Goal: Book appointment/travel/reservation

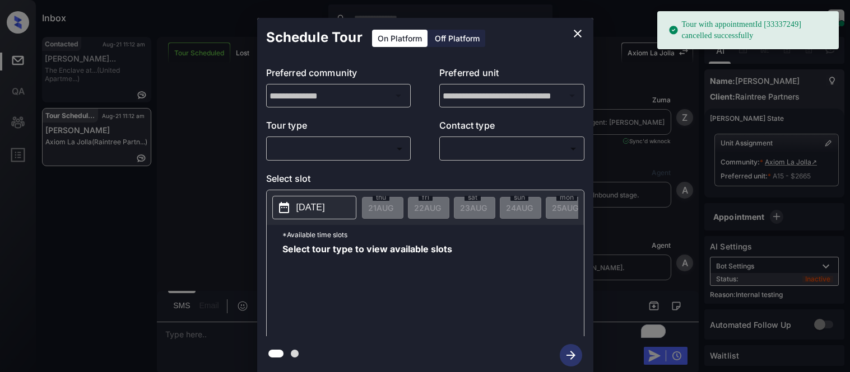
click at [305, 155] on body "Tour with appointmentId [33337249] cancelled successfully Inbox Kristina Cataag…" at bounding box center [425, 186] width 850 height 372
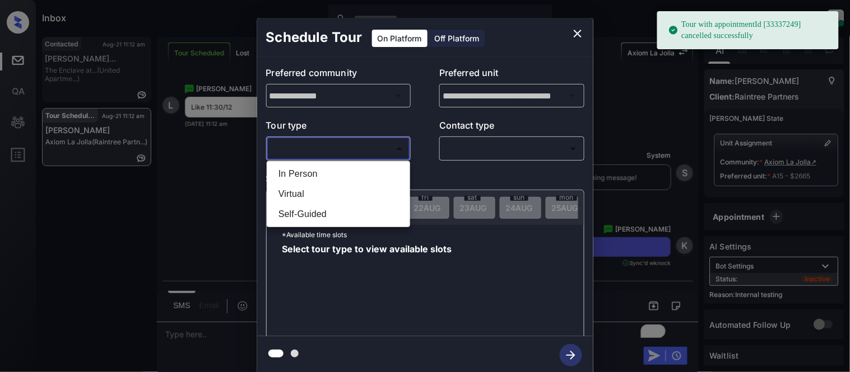
click at [300, 177] on li "In Person" at bounding box center [338, 174] width 138 height 20
type input "********"
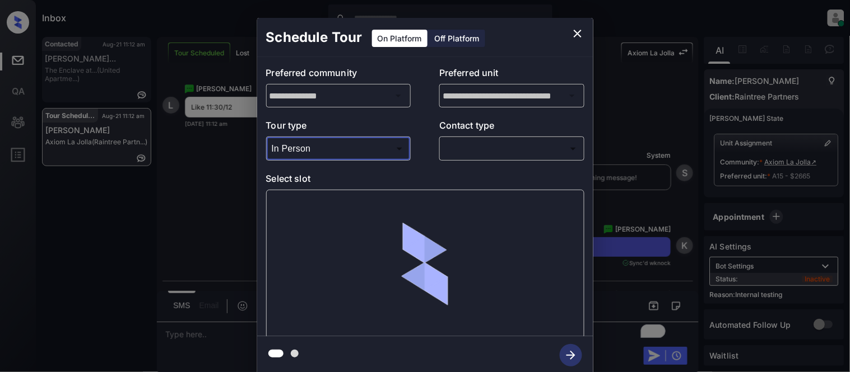
click at [495, 144] on body "Tour with appointmentId [33337249] cancelled successfully Inbox Kristina Cataag…" at bounding box center [425, 186] width 850 height 372
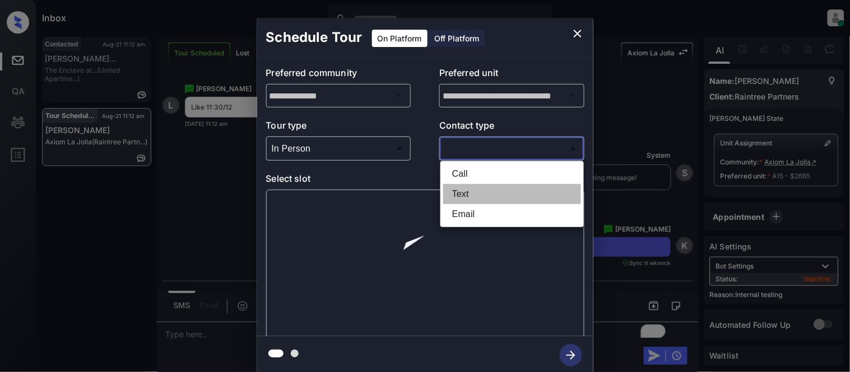
click at [462, 191] on li "Text" at bounding box center [512, 194] width 138 height 20
type input "****"
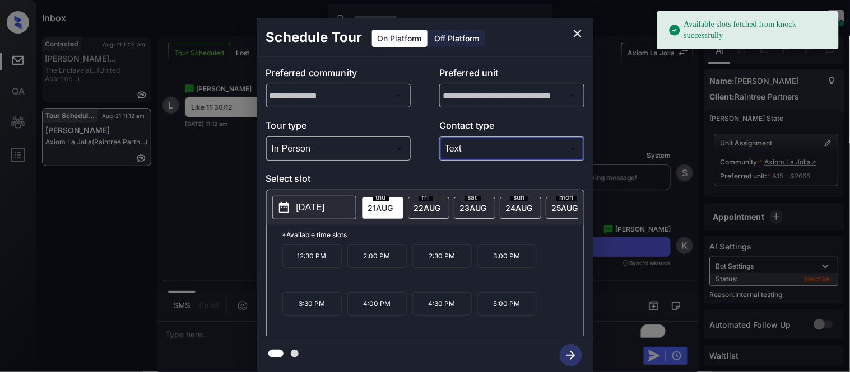
click at [325, 211] on p "[DATE]" at bounding box center [310, 207] width 29 height 13
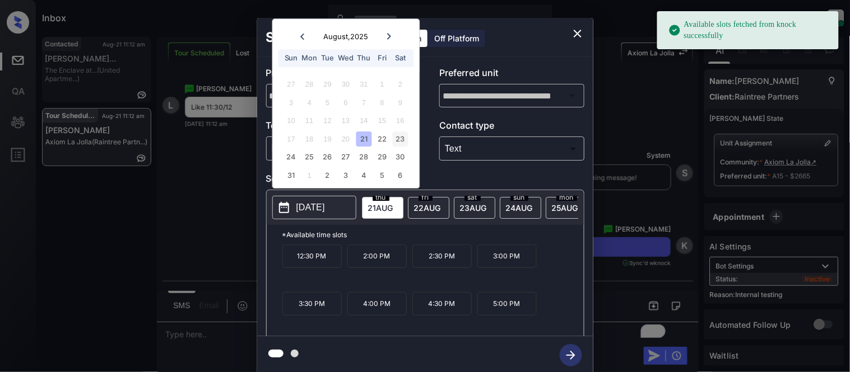
click at [399, 142] on div "23" at bounding box center [400, 139] width 15 height 15
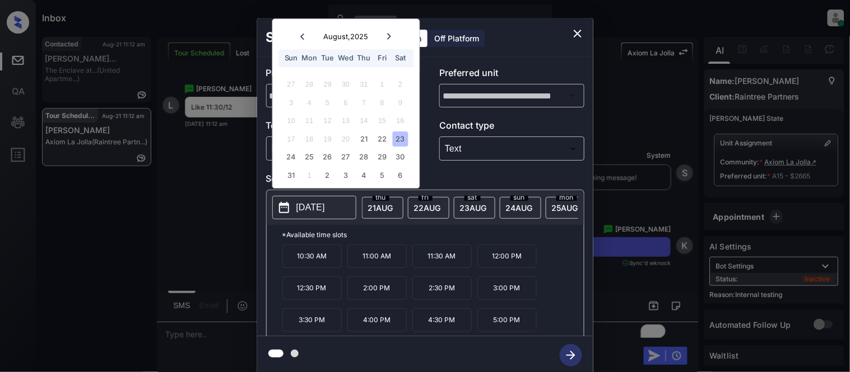
click at [451, 265] on p "11:30 AM" at bounding box center [441, 257] width 59 height 24
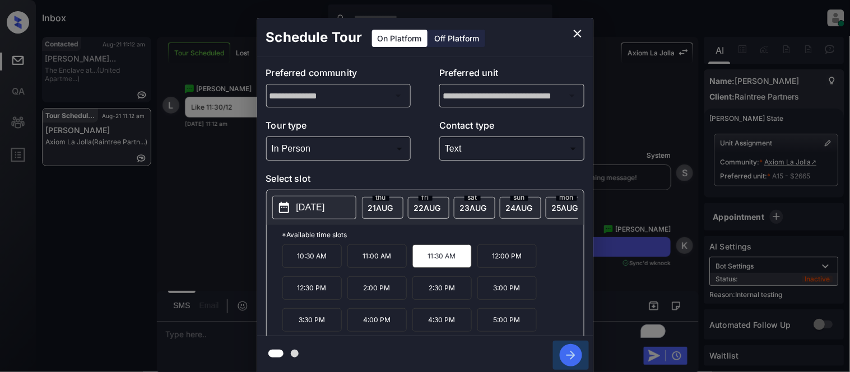
click at [565, 350] on icon "button" at bounding box center [571, 355] width 22 height 22
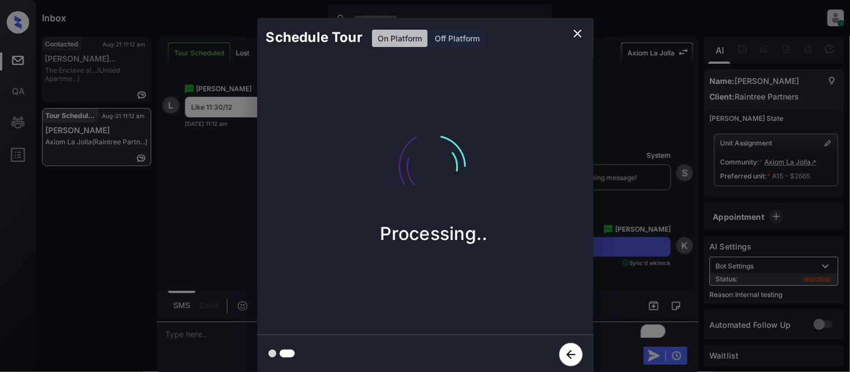
click at [640, 254] on div "Schedule Tour On Platform Off Platform Processing.." at bounding box center [425, 196] width 850 height 393
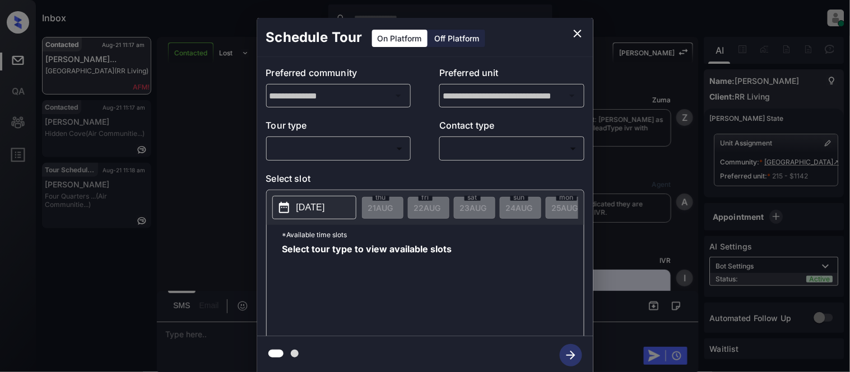
scroll to position [4353, 0]
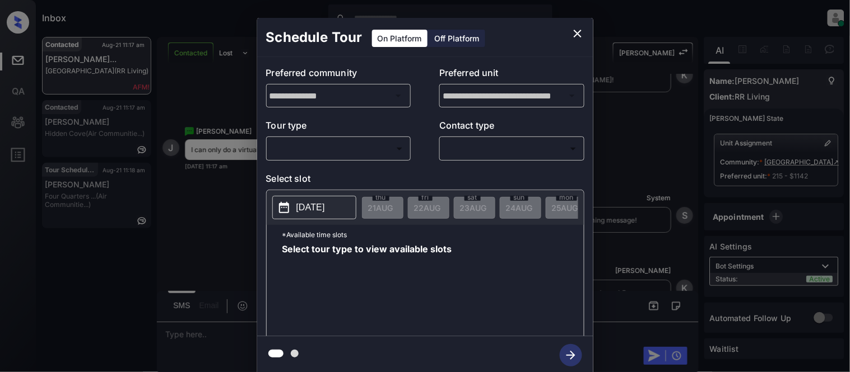
click at [338, 147] on body "Inbox [PERSON_NAME] Cataag Online Set yourself offline Set yourself on break Pr…" at bounding box center [425, 186] width 850 height 372
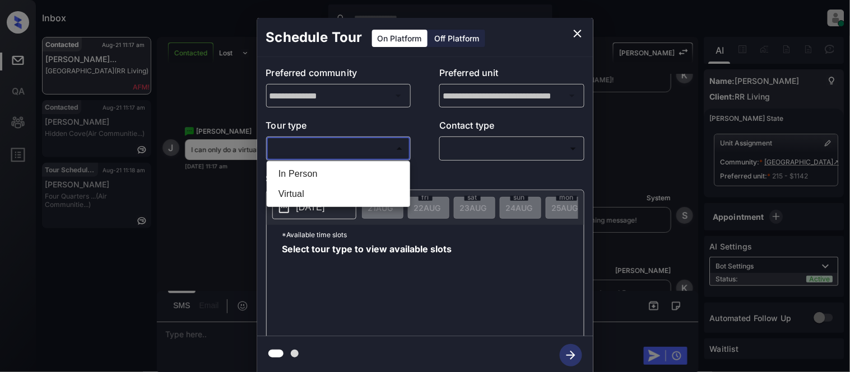
click at [579, 30] on div at bounding box center [425, 186] width 850 height 372
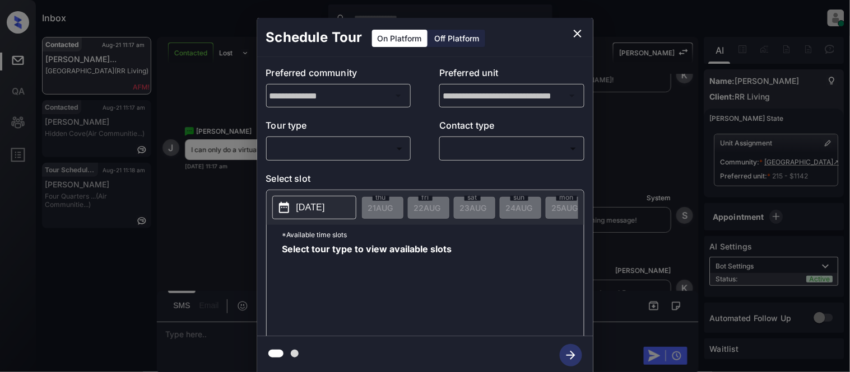
click at [804, 49] on div "**********" at bounding box center [425, 196] width 850 height 393
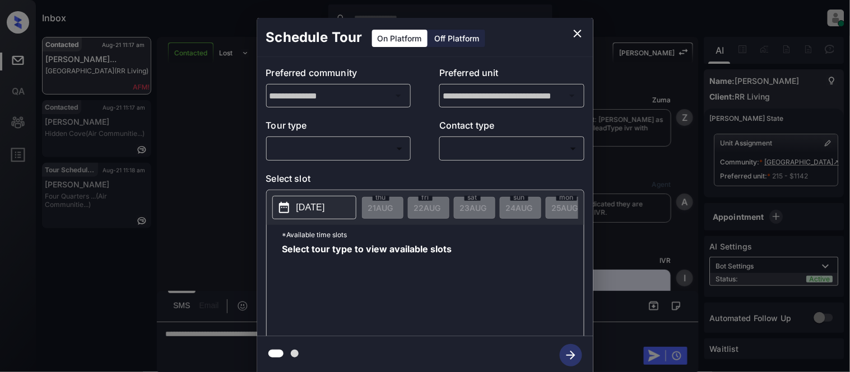
click at [376, 153] on body "Inbox [PERSON_NAME] Cataag Online Set yourself offline Set yourself on break Pr…" at bounding box center [425, 186] width 850 height 372
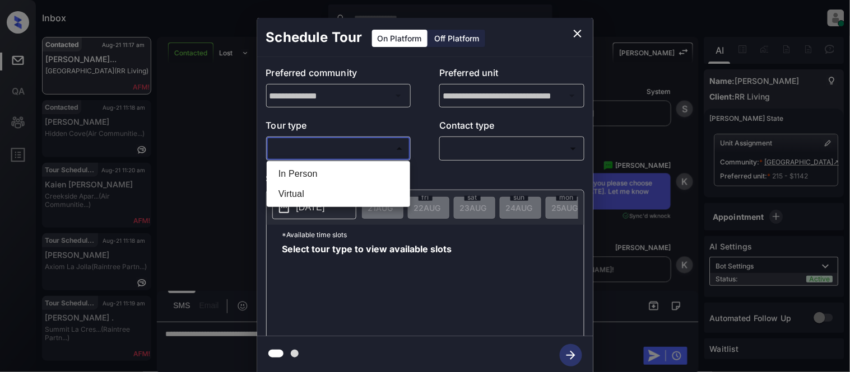
click at [572, 34] on div at bounding box center [425, 186] width 850 height 372
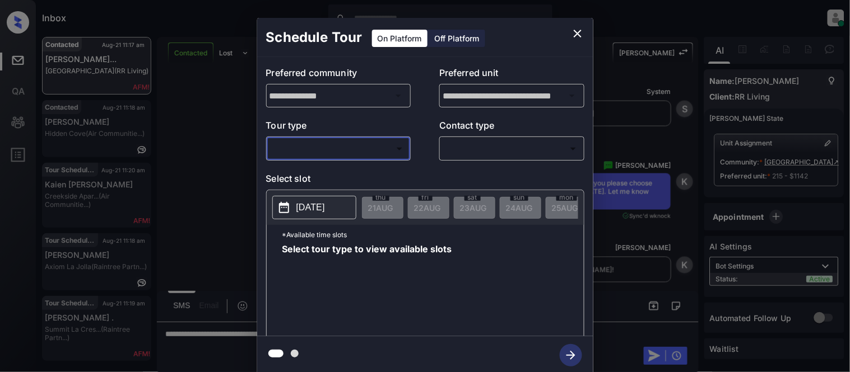
click at [572, 34] on icon "close" at bounding box center [577, 33] width 13 height 13
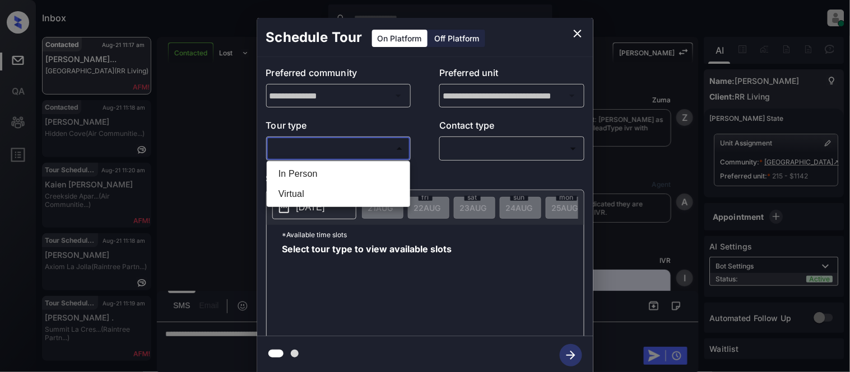
scroll to position [3357, 0]
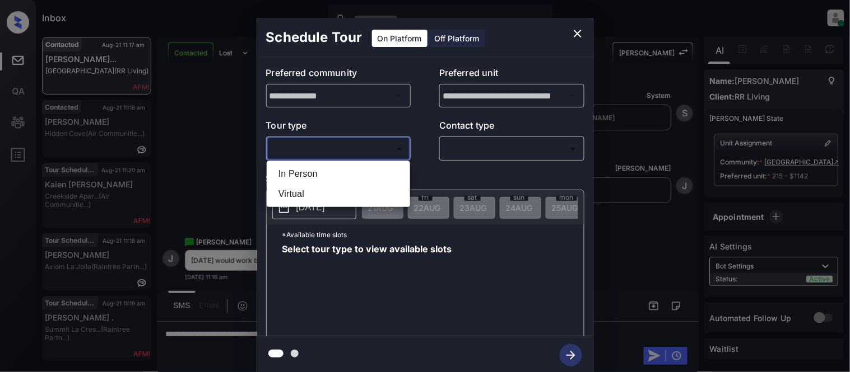
click at [365, 179] on li "In Person" at bounding box center [338, 174] width 138 height 20
type input "********"
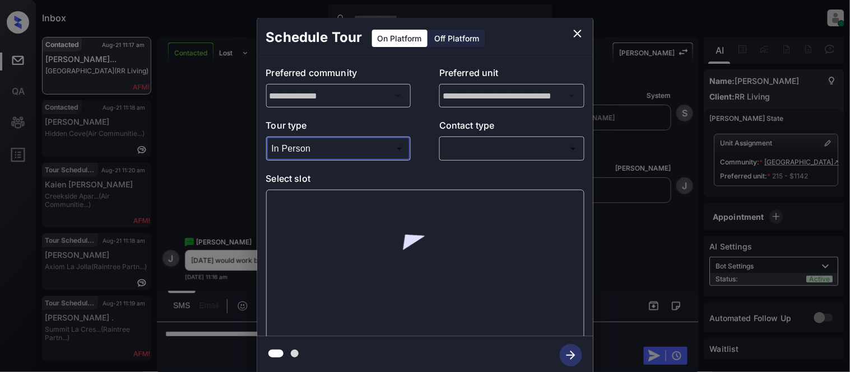
click at [463, 141] on div at bounding box center [425, 186] width 850 height 372
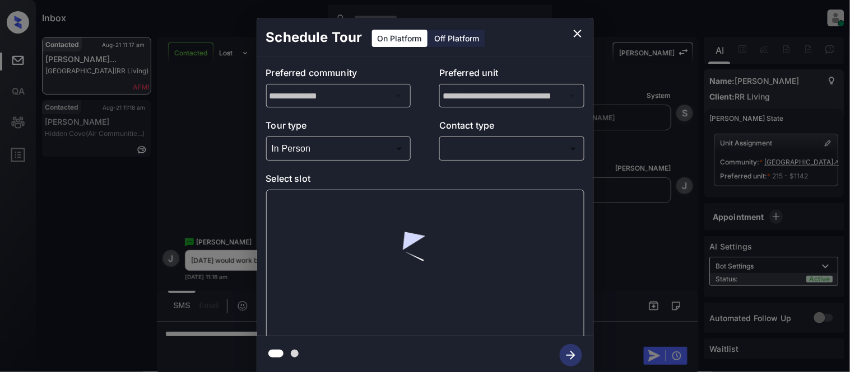
click at [460, 155] on body "Inbox Kristina Cataag Online Set yourself offline Set yourself on break Profile…" at bounding box center [425, 186] width 850 height 372
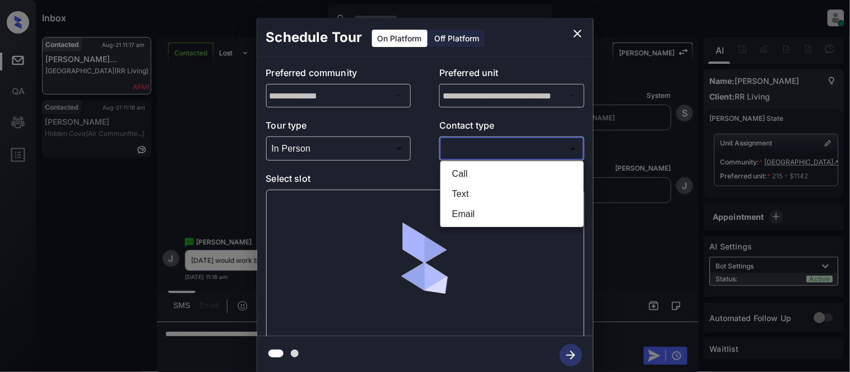
click at [452, 187] on li "Text" at bounding box center [512, 194] width 138 height 20
type input "****"
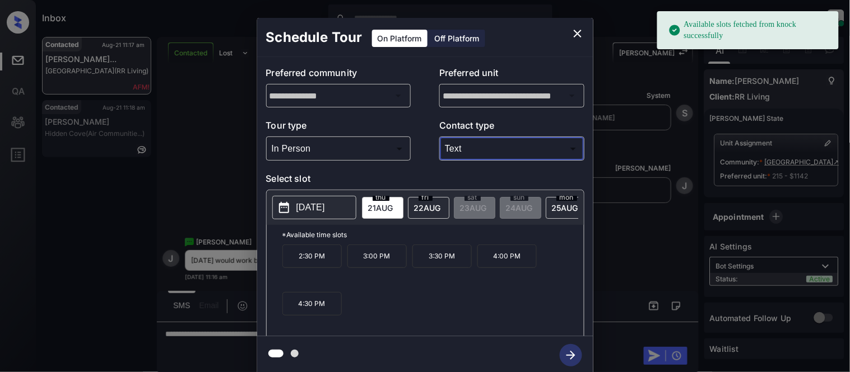
click at [325, 204] on p "[DATE]" at bounding box center [310, 207] width 29 height 13
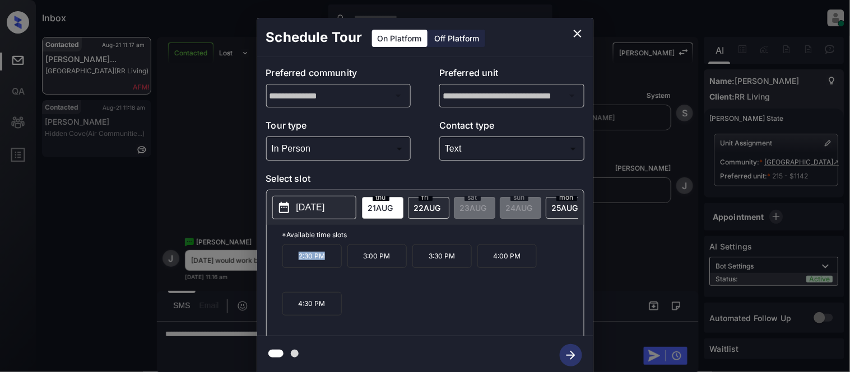
drag, startPoint x: 290, startPoint y: 268, endPoint x: 331, endPoint y: 271, distance: 41.5
click at [331, 268] on p "2:30 PM" at bounding box center [311, 257] width 59 height 24
copy p "2:30 PM"
click at [325, 208] on p "[DATE]" at bounding box center [310, 207] width 29 height 13
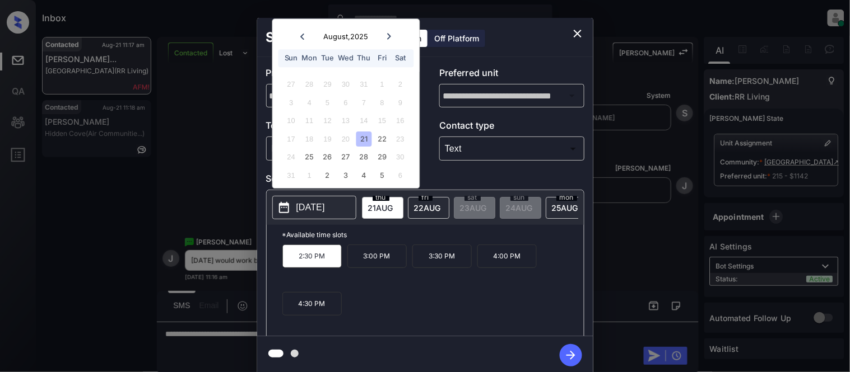
click at [387, 38] on icon at bounding box center [389, 36] width 7 height 7
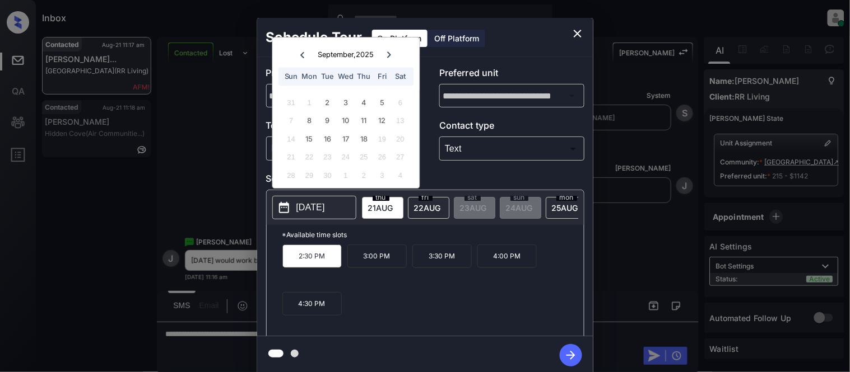
click at [570, 34] on button "close" at bounding box center [577, 33] width 22 height 22
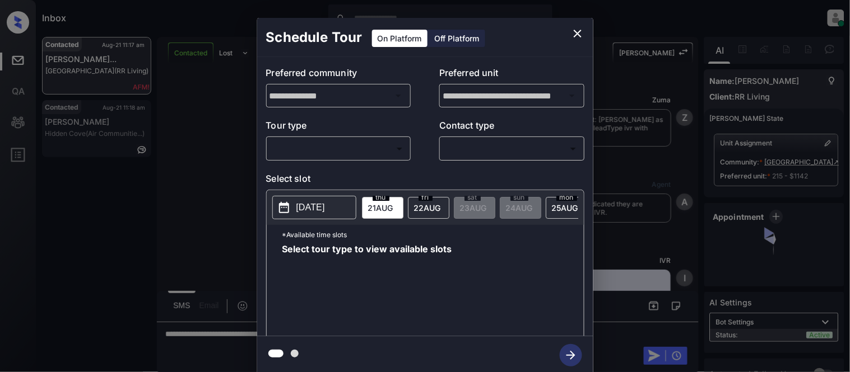
scroll to position [3045, 0]
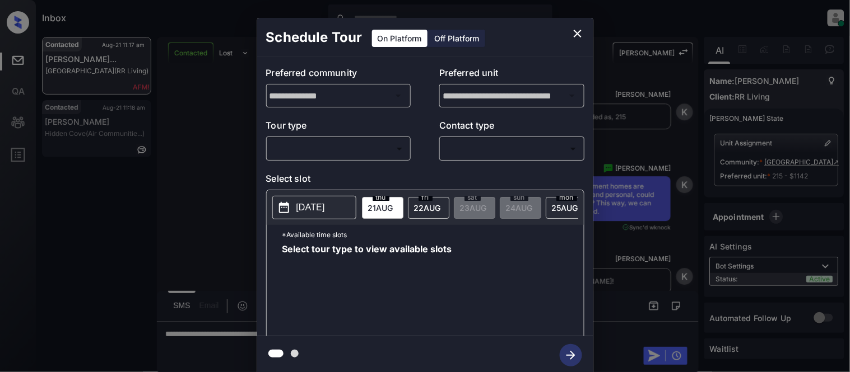
click at [310, 141] on body "Inbox [PERSON_NAME] Cataag Online Set yourself offline Set yourself on break Pr…" at bounding box center [425, 186] width 850 height 372
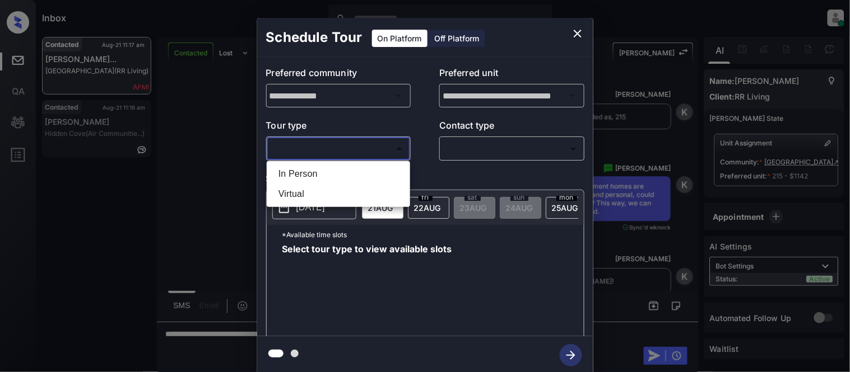
click at [301, 185] on li "Virtual" at bounding box center [338, 194] width 138 height 20
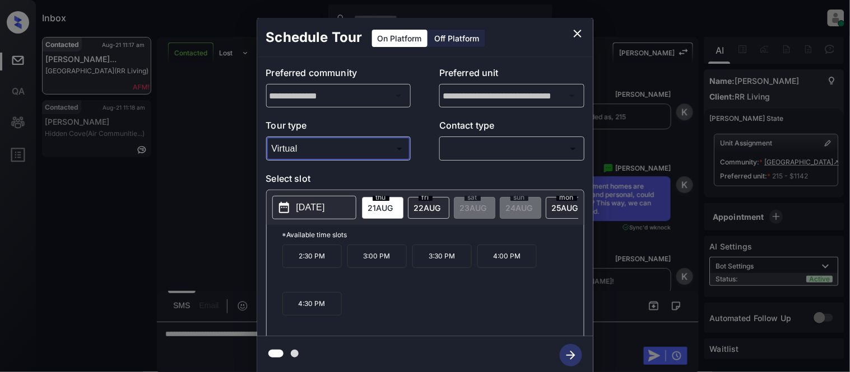
type input "*******"
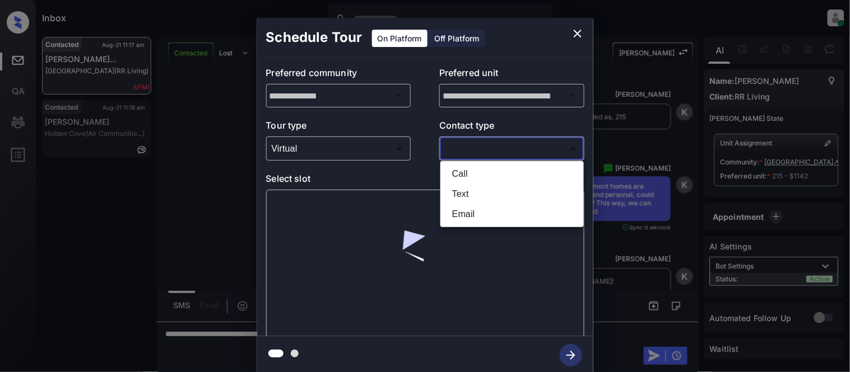
click at [558, 153] on body "Inbox [PERSON_NAME] Cataag Online Set yourself offline Set yourself on break Pr…" at bounding box center [425, 186] width 850 height 372
click at [476, 194] on li "Text" at bounding box center [512, 194] width 138 height 20
click at [449, 195] on li "Text" at bounding box center [512, 194] width 138 height 20
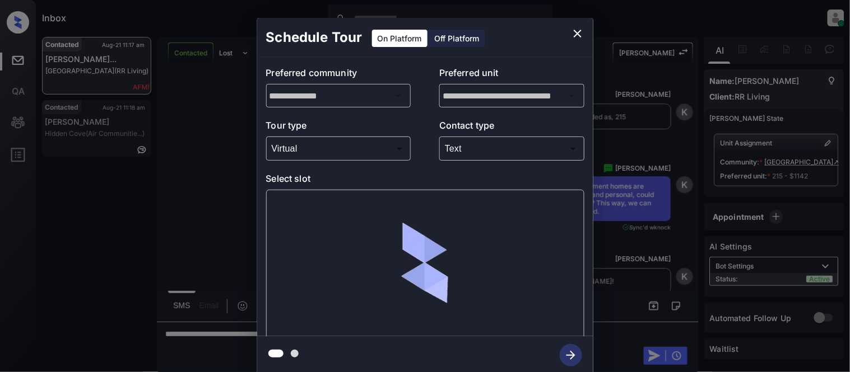
type input "****"
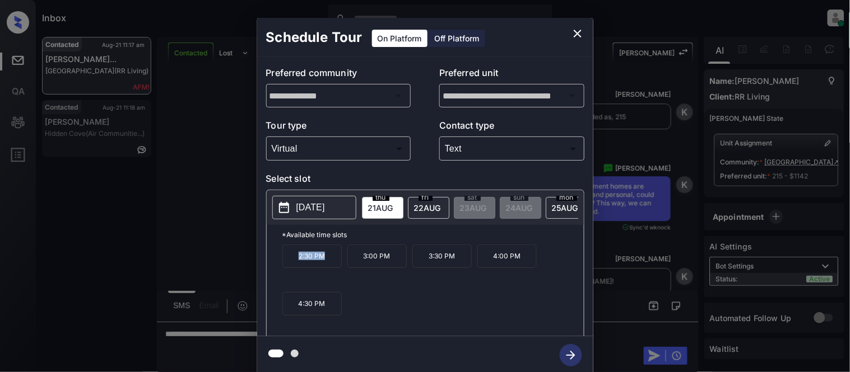
drag, startPoint x: 282, startPoint y: 265, endPoint x: 327, endPoint y: 263, distance: 44.8
click at [327, 263] on p "2:30 PM" at bounding box center [311, 257] width 59 height 24
copy p "2:30 PM"
click at [195, 226] on div "**********" at bounding box center [425, 196] width 850 height 393
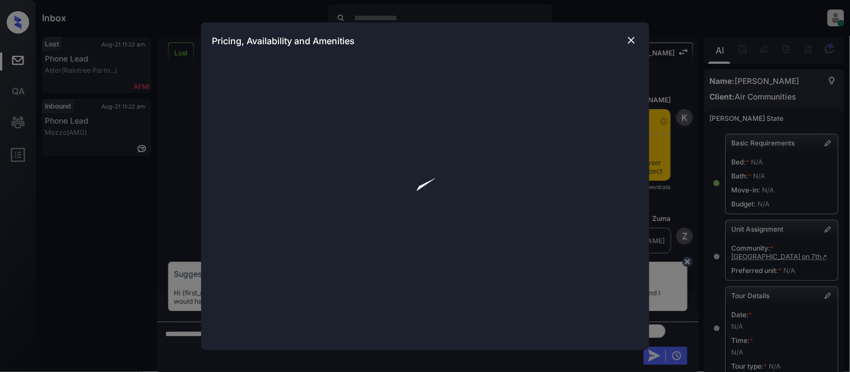
scroll to position [1, 0]
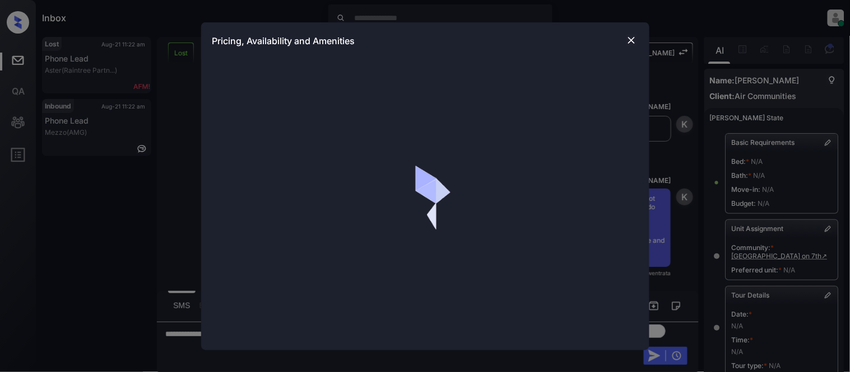
click at [627, 37] on img at bounding box center [631, 40] width 11 height 11
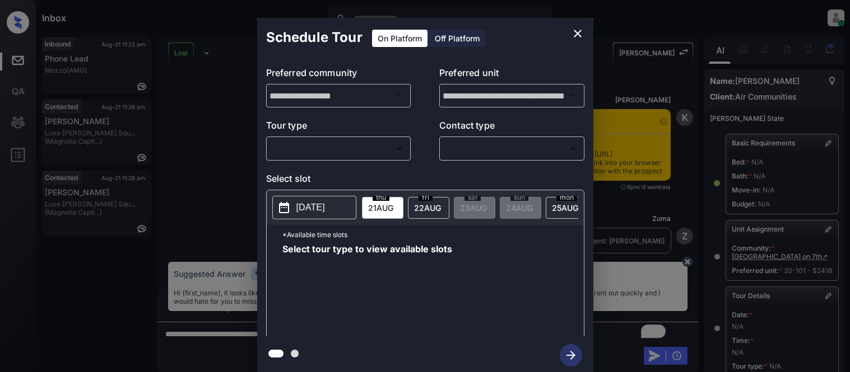
click at [344, 149] on body "Inbox Kristina Cataag Online Set yourself offline Set yourself on break Profile…" at bounding box center [425, 186] width 850 height 372
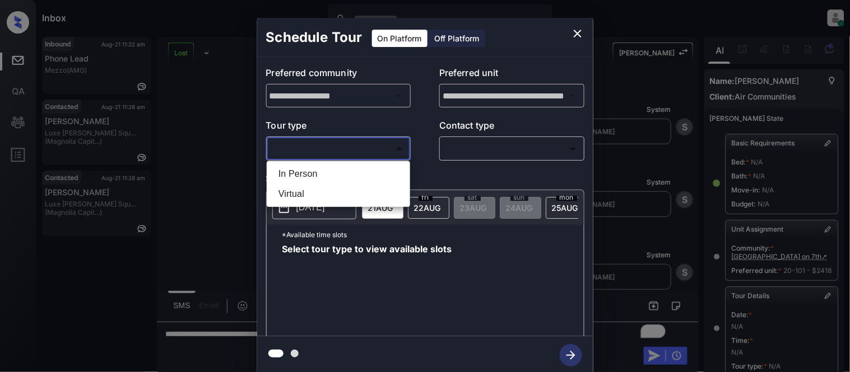
scroll to position [187, 0]
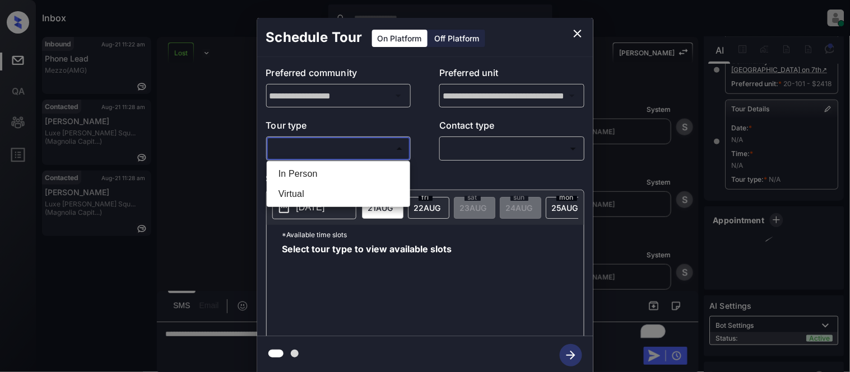
click at [337, 166] on li "In Person" at bounding box center [338, 174] width 138 height 20
type input "********"
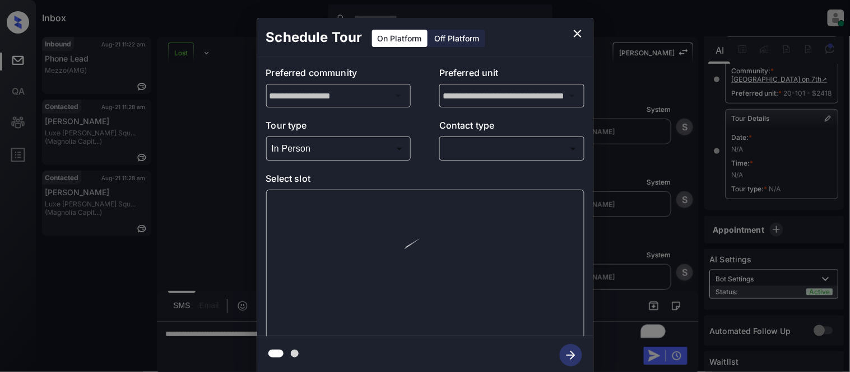
click at [495, 155] on body "Inbox Kristina Cataag Online Set yourself offline Set yourself on break Profile…" at bounding box center [425, 186] width 850 height 372
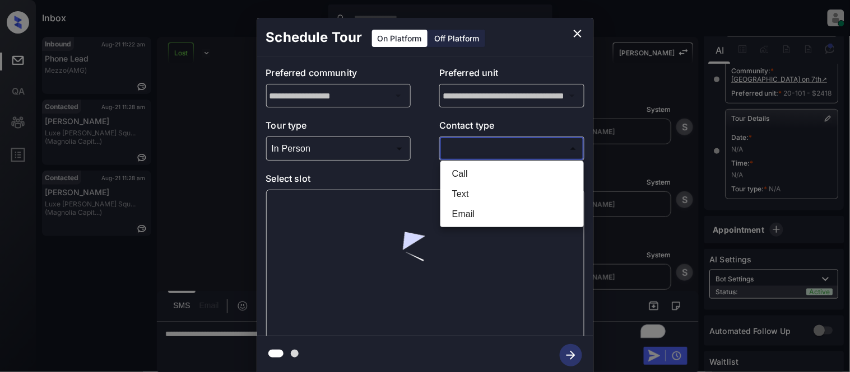
click at [463, 193] on li "Text" at bounding box center [512, 194] width 138 height 20
type input "****"
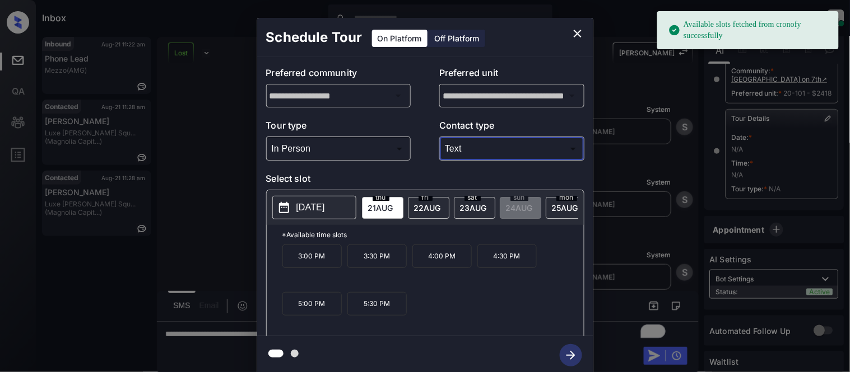
click at [377, 263] on p "3:30 PM" at bounding box center [376, 257] width 59 height 24
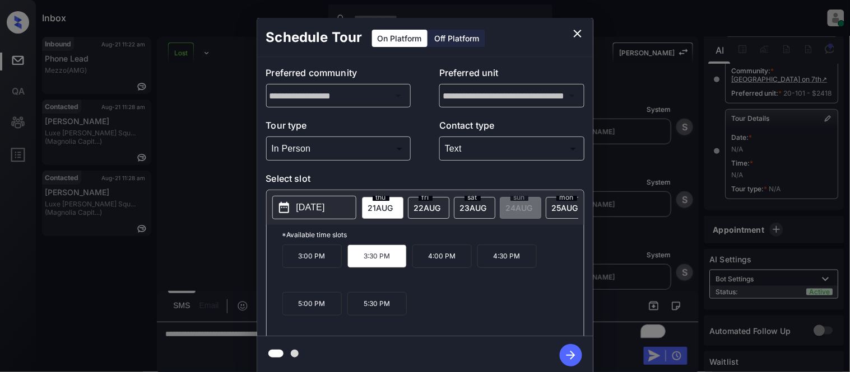
click at [563, 356] on icon "button" at bounding box center [571, 355] width 22 height 22
click at [629, 248] on div "**********" at bounding box center [425, 196] width 850 height 393
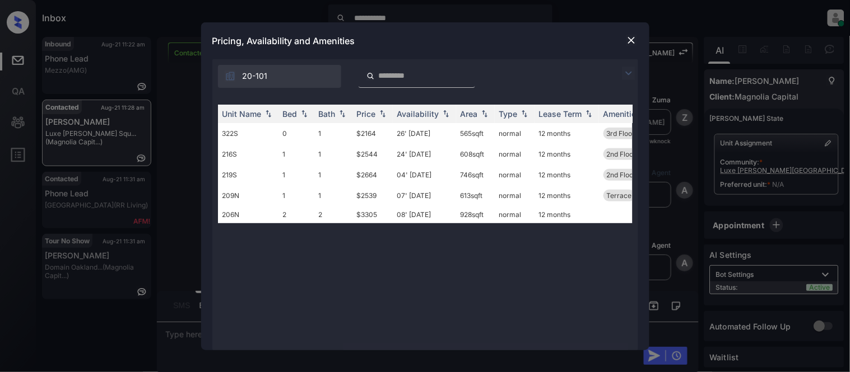
scroll to position [458, 0]
click at [406, 153] on td "24' [DATE]" at bounding box center [424, 154] width 63 height 21
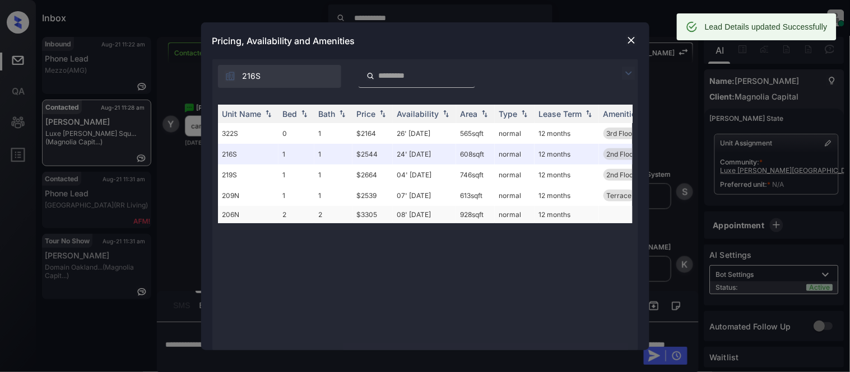
click at [421, 213] on td "08' [DATE]" at bounding box center [424, 214] width 63 height 17
click at [421, 213] on td "08' Sep 25" at bounding box center [424, 214] width 63 height 17
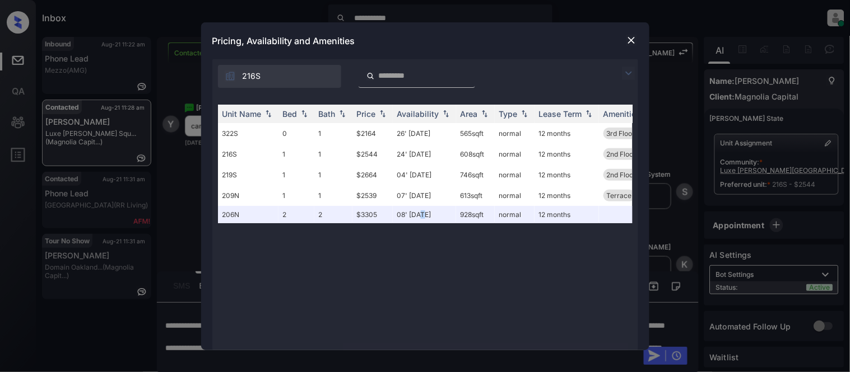
click at [631, 41] on img at bounding box center [631, 40] width 11 height 11
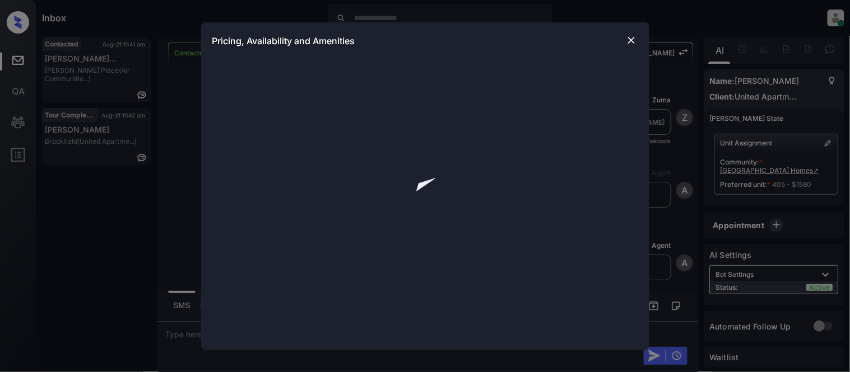
scroll to position [947, 0]
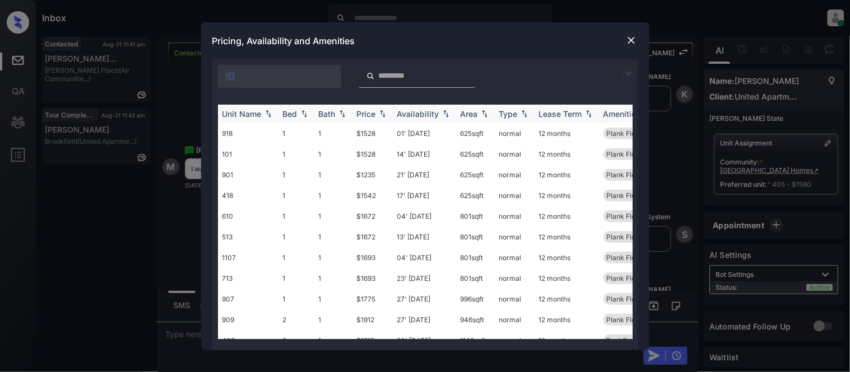
click at [362, 113] on div "Price" at bounding box center [366, 114] width 19 height 10
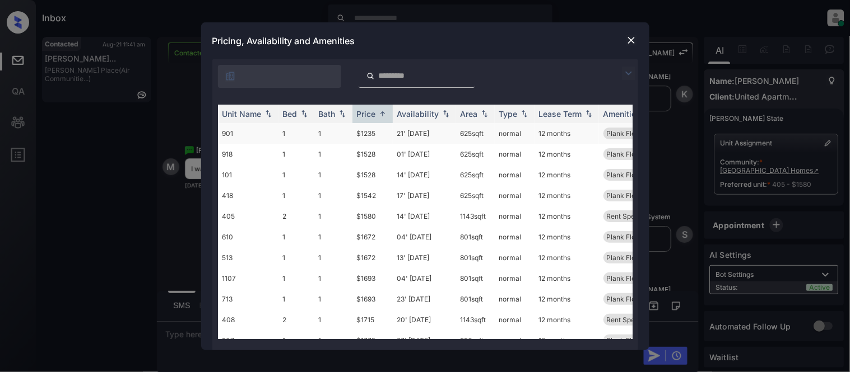
click at [414, 135] on td "21' Oct 25" at bounding box center [424, 133] width 63 height 21
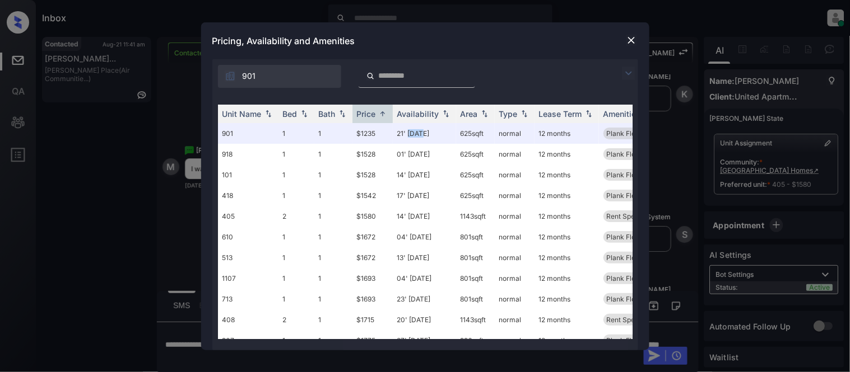
click at [627, 35] on img at bounding box center [631, 40] width 11 height 11
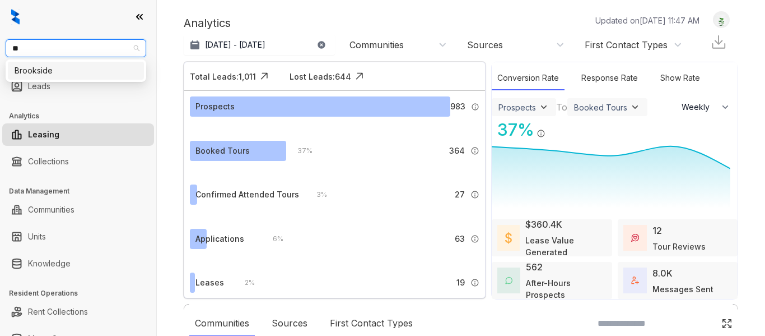
select select "******"
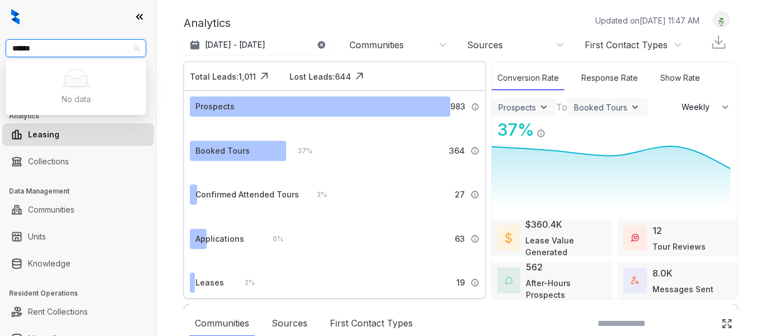
type input "*****"
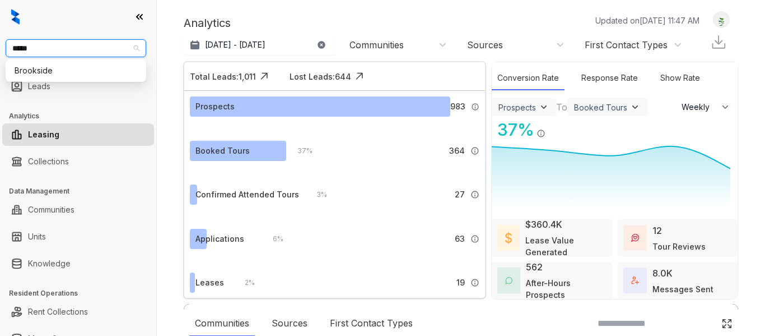
click at [70, 71] on div "Brookside" at bounding box center [76, 70] width 123 height 12
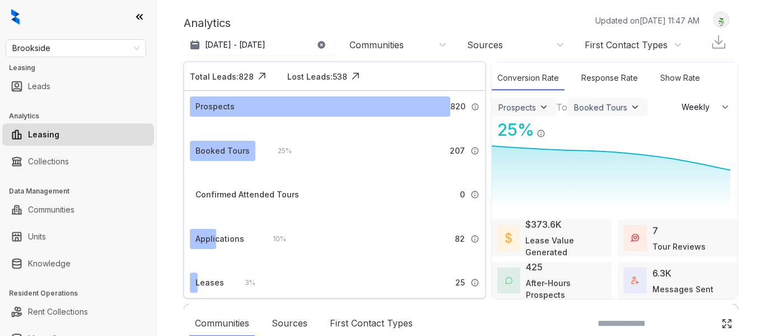
select select "******"
click at [46, 266] on div "Brookside Leasing Leads Analytics Leasing Collections Data Management Communiti…" at bounding box center [382, 168] width 765 height 336
click at [46, 265] on link "Knowledge" at bounding box center [49, 263] width 43 height 22
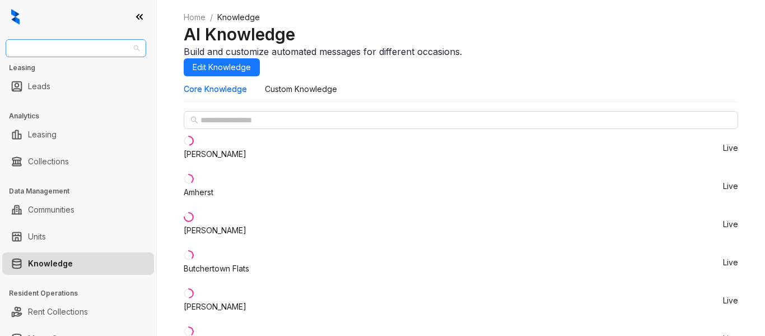
click at [51, 45] on span "Brookside" at bounding box center [75, 48] width 127 height 17
drag, startPoint x: 52, startPoint y: 49, endPoint x: 0, endPoint y: 48, distance: 51.6
click at [0, 48] on div "Brookside Brookside Leasing Leads Analytics Leasing Collections Data Management…" at bounding box center [78, 168] width 156 height 336
click at [72, 48] on span "Brookside" at bounding box center [75, 48] width 127 height 17
type input "******"
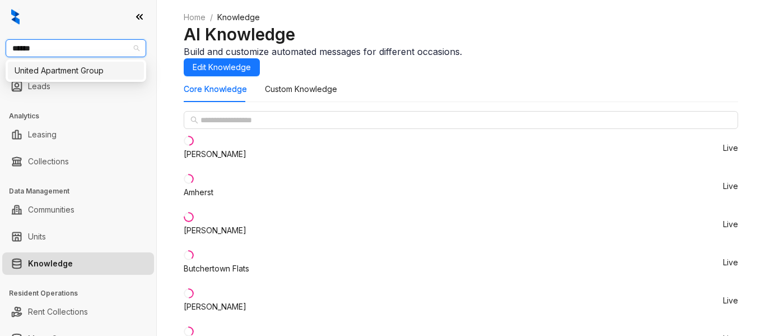
click at [75, 72] on div "United Apartment Group" at bounding box center [76, 70] width 123 height 12
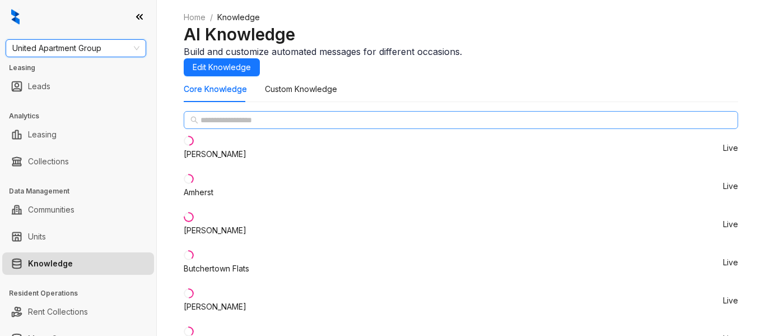
click at [196, 124] on icon "search" at bounding box center [194, 120] width 7 height 7
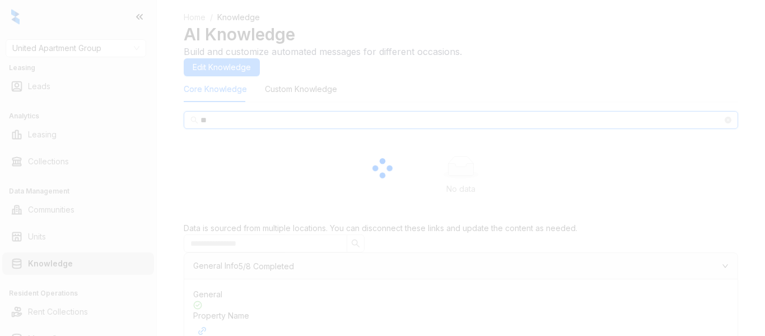
type input "***"
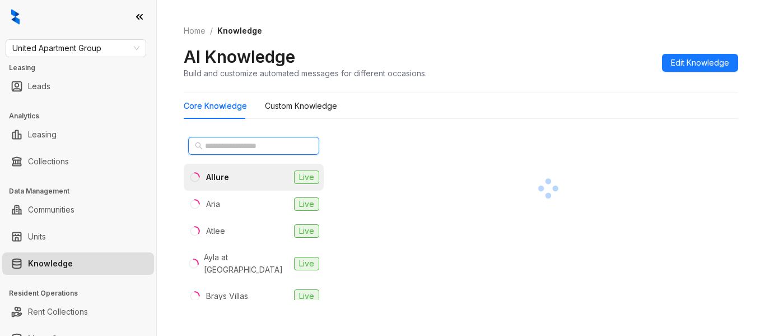
click at [239, 146] on input "text" at bounding box center [254, 145] width 99 height 12
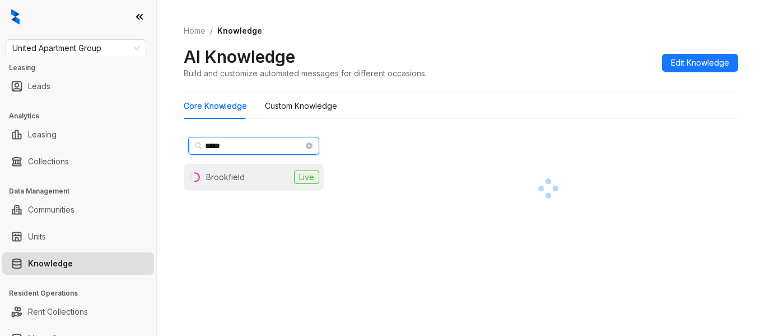
type input "*****"
click at [246, 176] on li "Brookfield Live" at bounding box center [254, 177] width 140 height 27
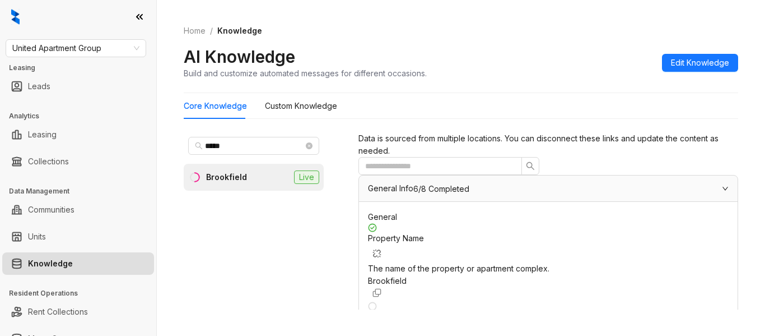
scroll to position [1064, 0]
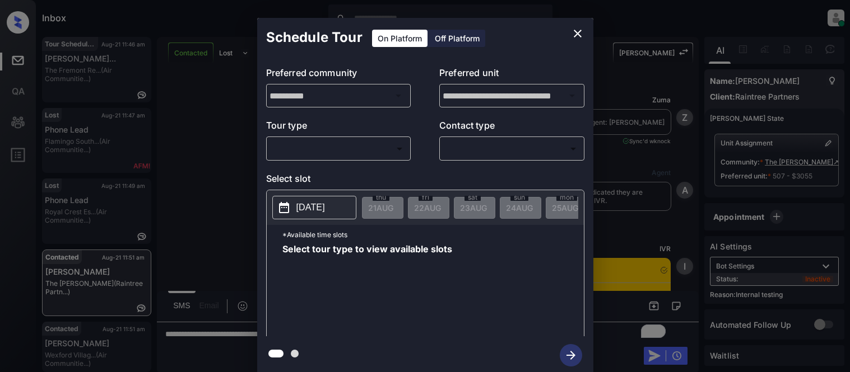
click at [353, 146] on body "Inbox [PERSON_NAME] Cataag Online Set yourself offline Set yourself on break Pr…" at bounding box center [425, 186] width 850 height 372
type input "********"
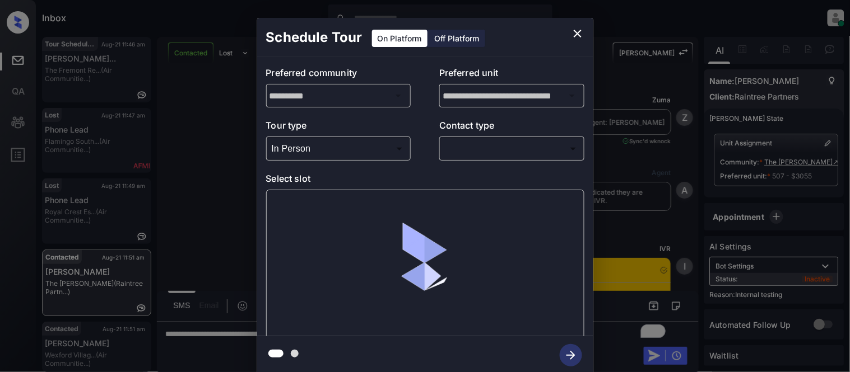
scroll to position [2575, 0]
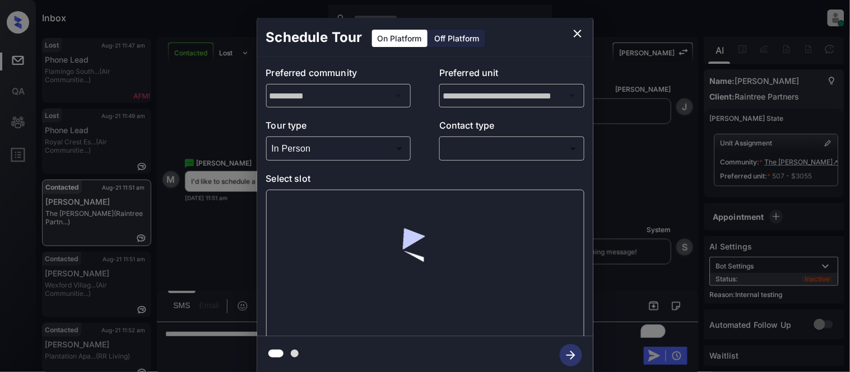
click at [463, 152] on body "Inbox [PERSON_NAME] Cataag Online Set yourself offline Set yourself on break Pr…" at bounding box center [425, 186] width 850 height 372
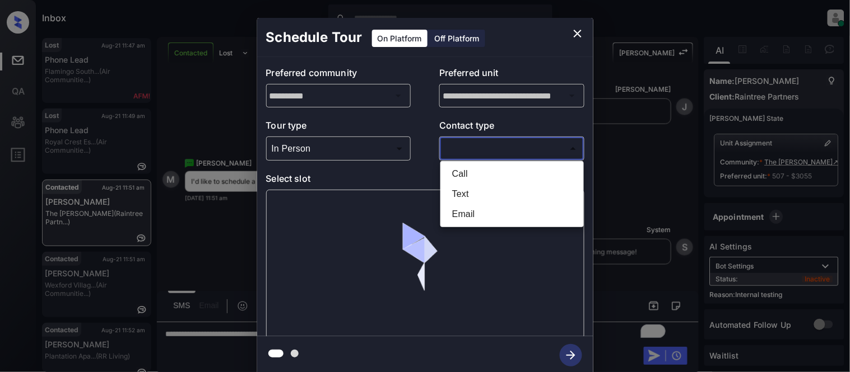
click at [469, 187] on li "Text" at bounding box center [512, 194] width 138 height 20
type input "****"
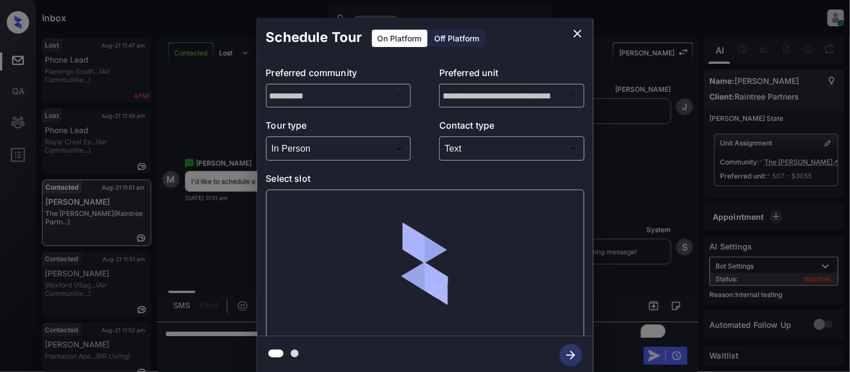
click at [329, 200] on div at bounding box center [425, 265] width 318 height 150
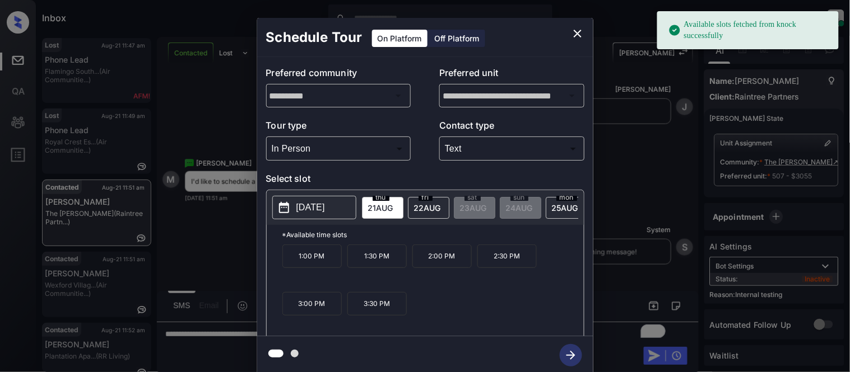
click at [329, 200] on button "[DATE]" at bounding box center [314, 208] width 84 height 24
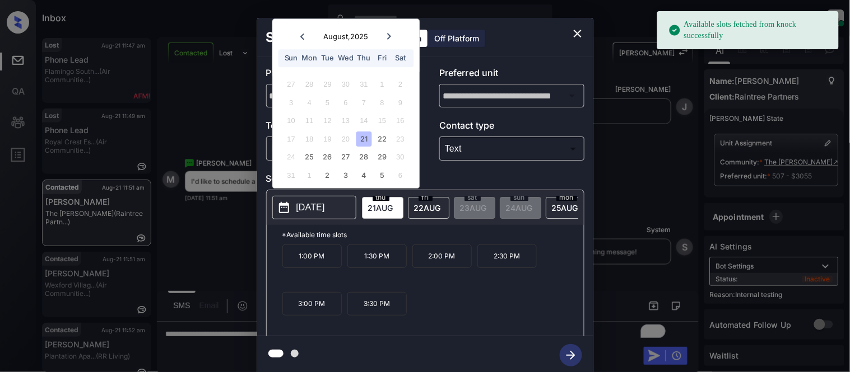
click at [402, 143] on div "23" at bounding box center [400, 139] width 15 height 15
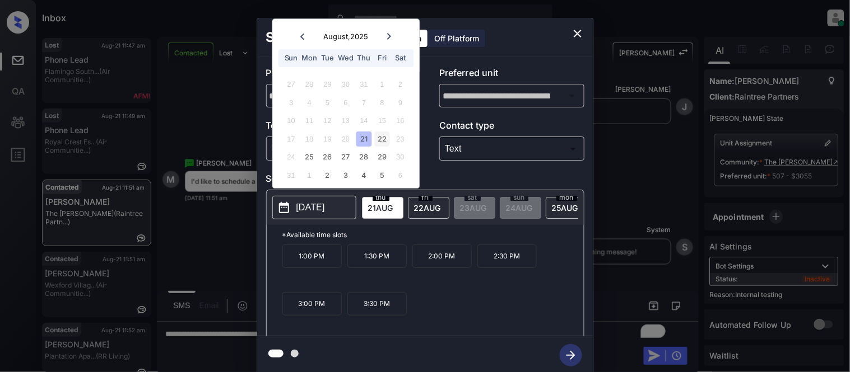
click at [376, 139] on div "22" at bounding box center [382, 139] width 15 height 15
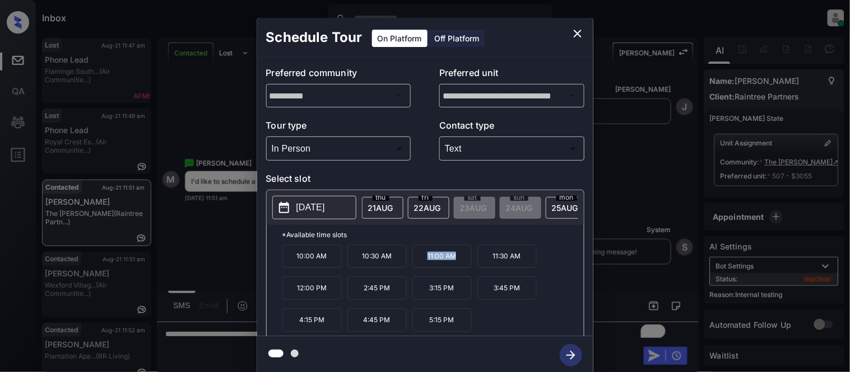
drag, startPoint x: 421, startPoint y: 261, endPoint x: 463, endPoint y: 266, distance: 42.9
click at [463, 266] on p "11:00 AM" at bounding box center [441, 257] width 59 height 24
copy p "11:00 AM"
click at [325, 205] on p "2025-08-22" at bounding box center [310, 207] width 29 height 13
click at [581, 38] on icon "close" at bounding box center [577, 33] width 13 height 13
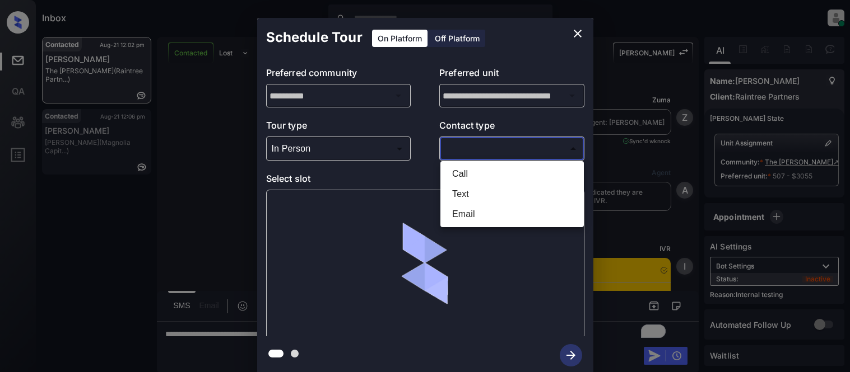
click at [451, 150] on div at bounding box center [425, 186] width 850 height 372
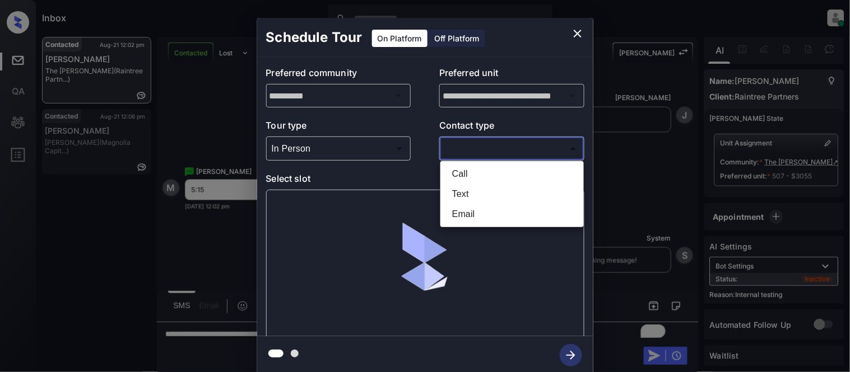
click at [460, 151] on body "Inbox [PERSON_NAME] Cataag Online Set yourself offline Set yourself on break Pr…" at bounding box center [425, 186] width 850 height 372
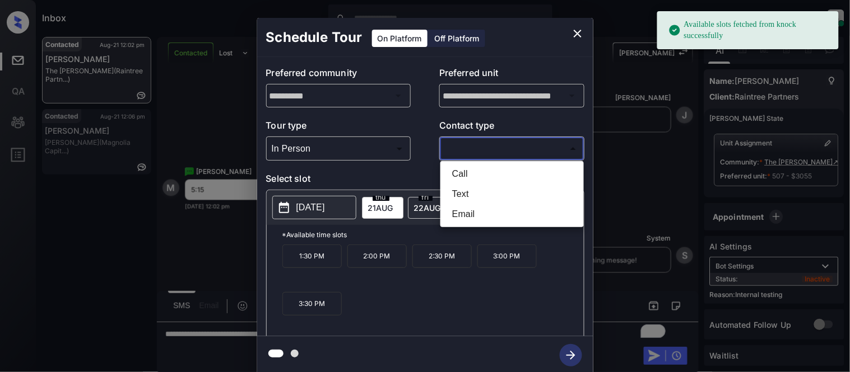
click at [453, 199] on li "Text" at bounding box center [512, 194] width 138 height 20
type input "****"
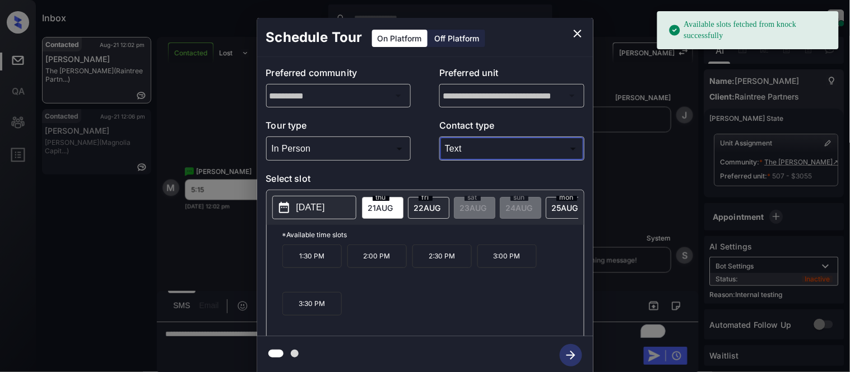
click at [393, 211] on span "[DATE]" at bounding box center [380, 208] width 25 height 10
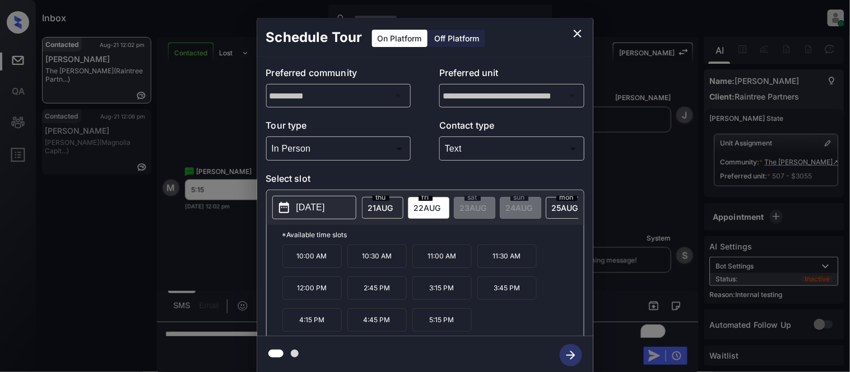
click at [436, 330] on p "5:15 PM" at bounding box center [441, 321] width 59 height 24
click at [565, 351] on icon "button" at bounding box center [571, 355] width 22 height 22
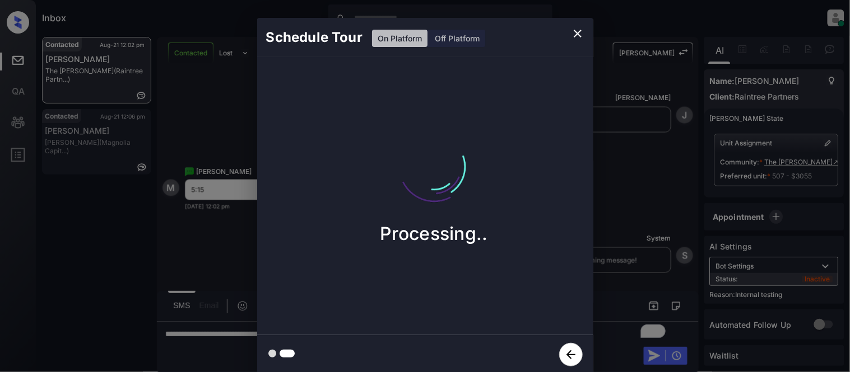
click at [629, 247] on div "Schedule Tour On Platform Off Platform Processing.." at bounding box center [425, 196] width 850 height 393
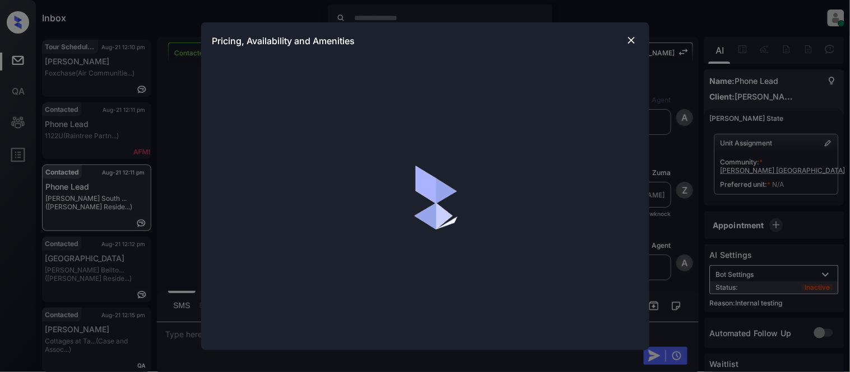
scroll to position [3, 4]
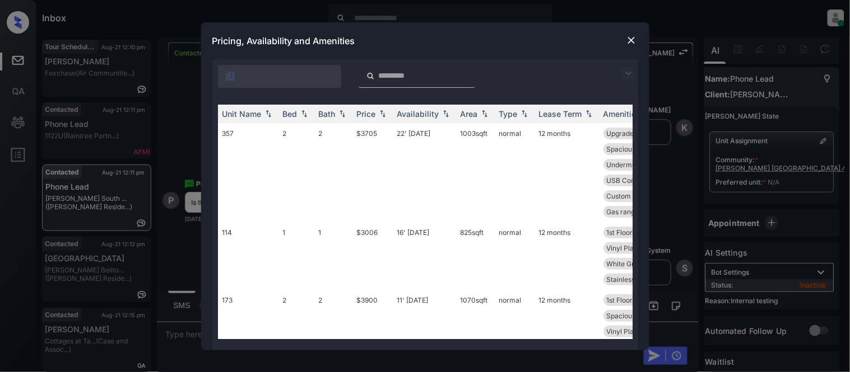
click at [627, 67] on img at bounding box center [628, 73] width 13 height 13
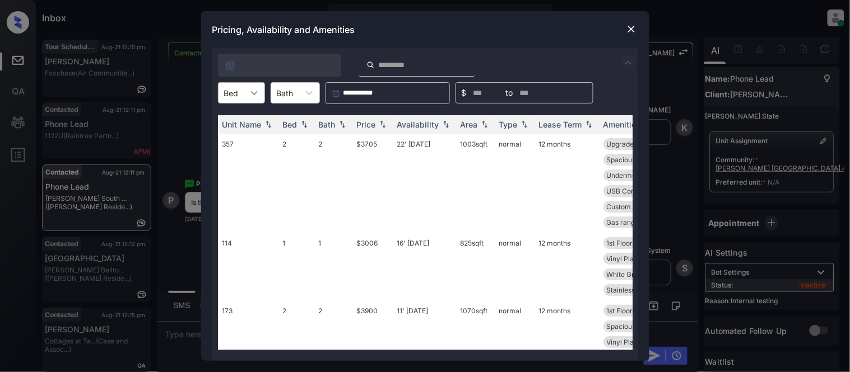
click at [248, 96] on div at bounding box center [254, 93] width 20 height 20
click at [241, 139] on div "2" at bounding box center [241, 141] width 47 height 20
click at [627, 34] on img at bounding box center [631, 29] width 11 height 11
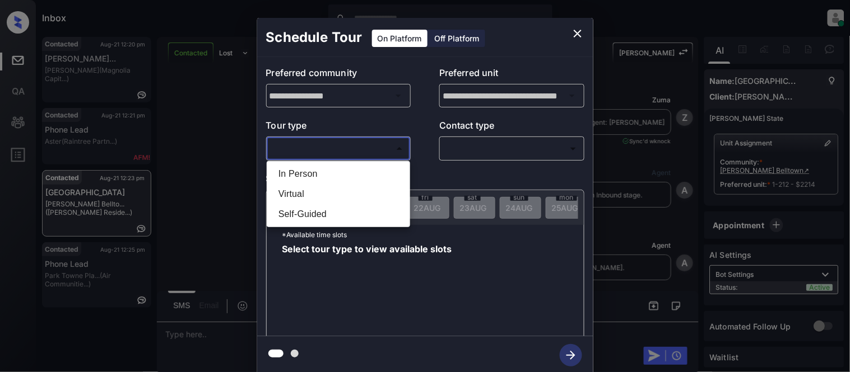
click at [355, 170] on li "In Person" at bounding box center [338, 174] width 138 height 20
type input "********"
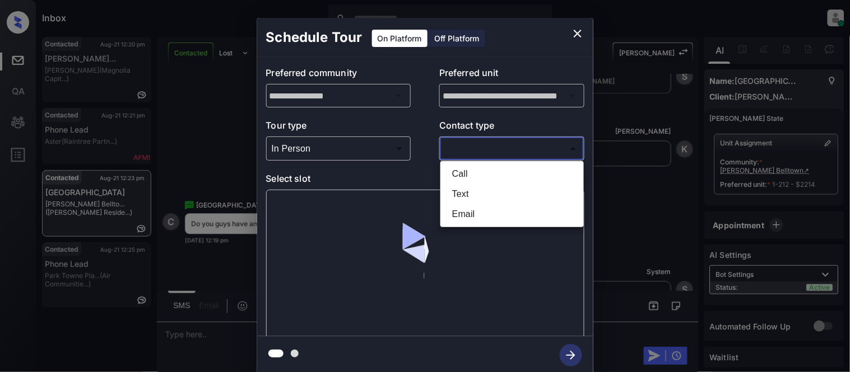
click at [480, 149] on body "Inbox [PERSON_NAME] Cataag Online Set yourself offline Set yourself on break Pr…" at bounding box center [425, 186] width 850 height 372
click at [469, 193] on li "Text" at bounding box center [512, 194] width 138 height 20
type input "****"
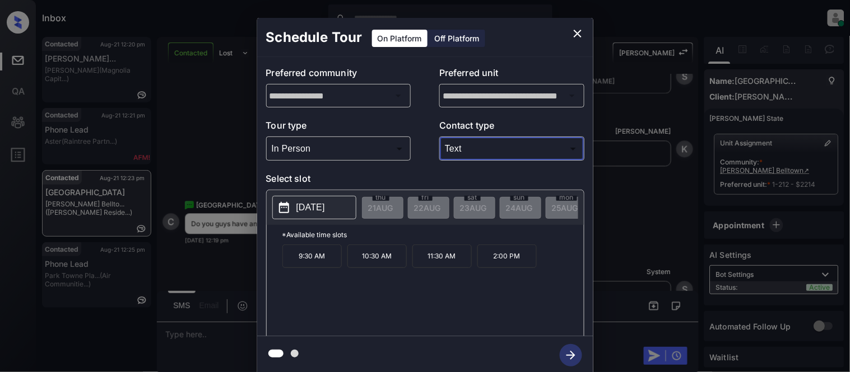
click at [325, 208] on p "[DATE]" at bounding box center [310, 207] width 29 height 13
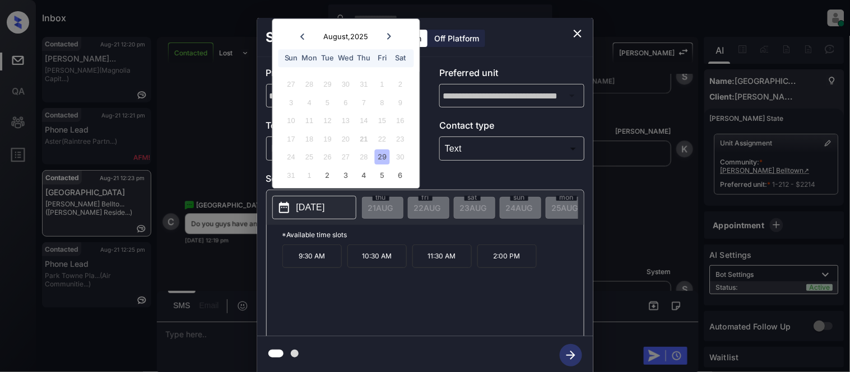
click at [379, 151] on div "29" at bounding box center [382, 157] width 15 height 15
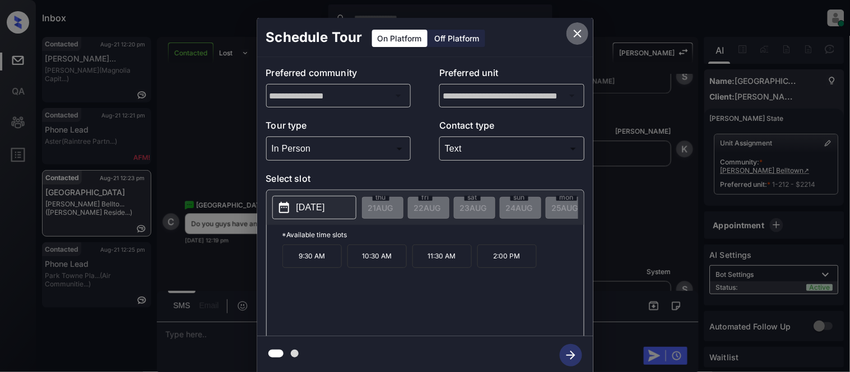
click at [580, 35] on icon "close" at bounding box center [577, 33] width 13 height 13
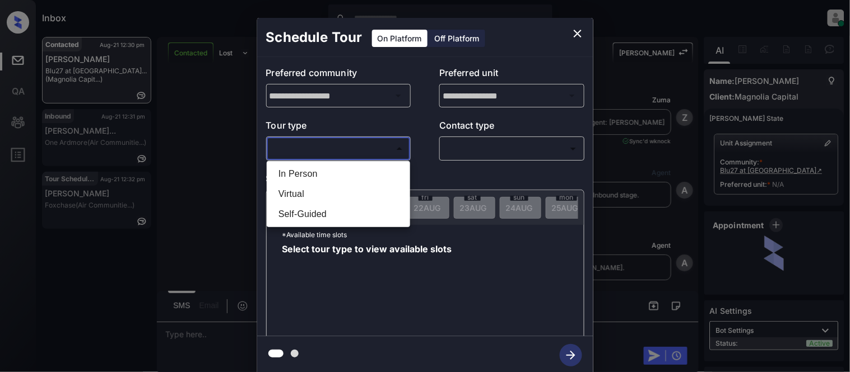
click at [299, 170] on li "In Person" at bounding box center [338, 174] width 138 height 20
type input "********"
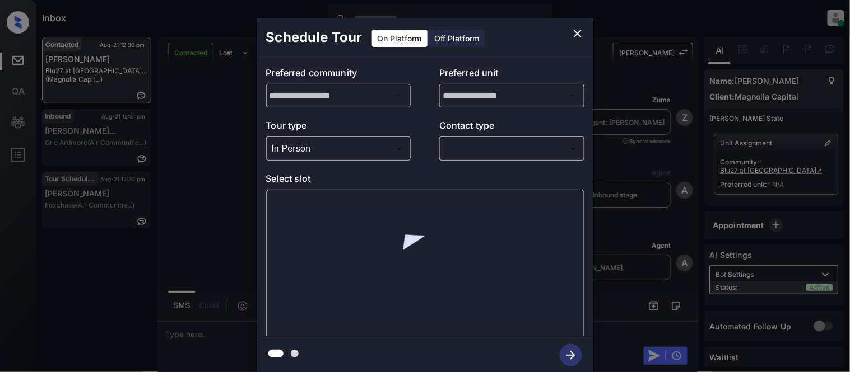
click at [456, 146] on div at bounding box center [425, 186] width 850 height 372
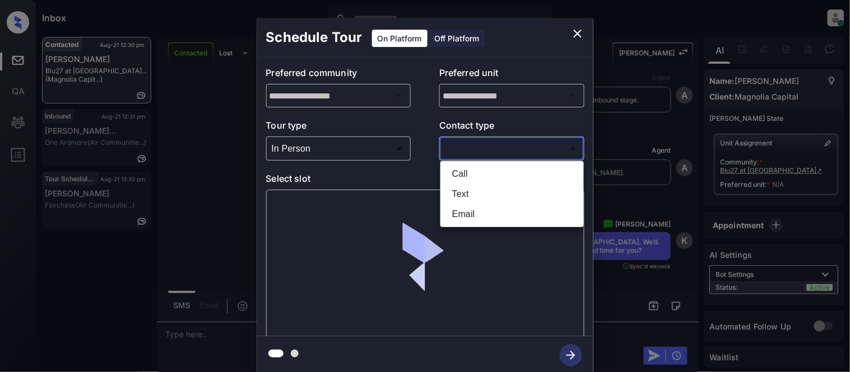
click at [456, 151] on body "Inbox Kristina Cataag Online Set yourself offline Set yourself on break Profile…" at bounding box center [425, 186] width 850 height 372
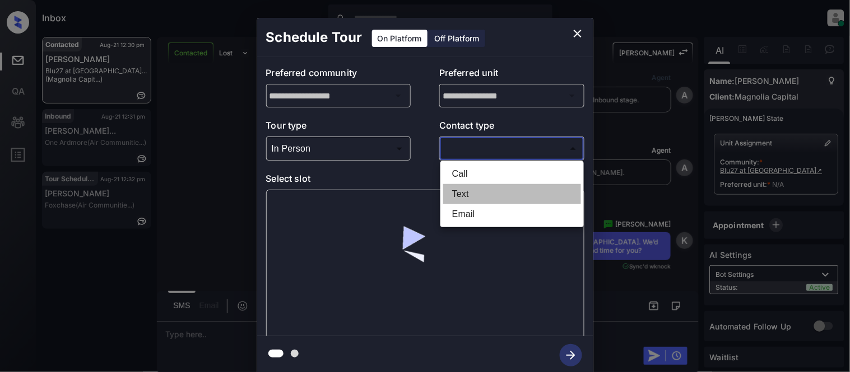
click at [456, 198] on li "Text" at bounding box center [512, 194] width 138 height 20
type input "****"
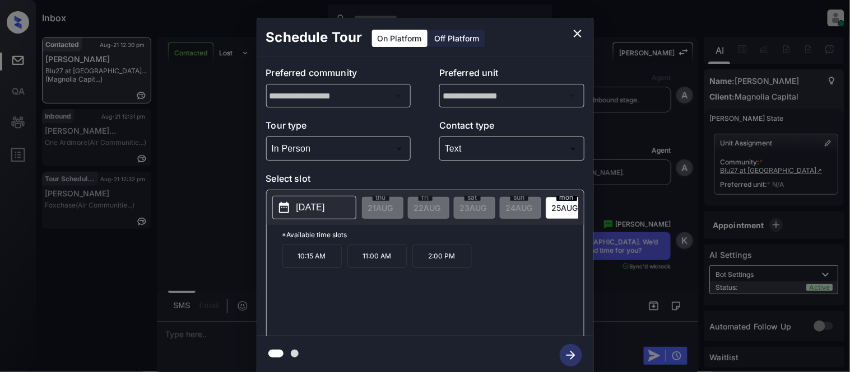
click at [325, 206] on p "2025-08-25" at bounding box center [310, 207] width 29 height 13
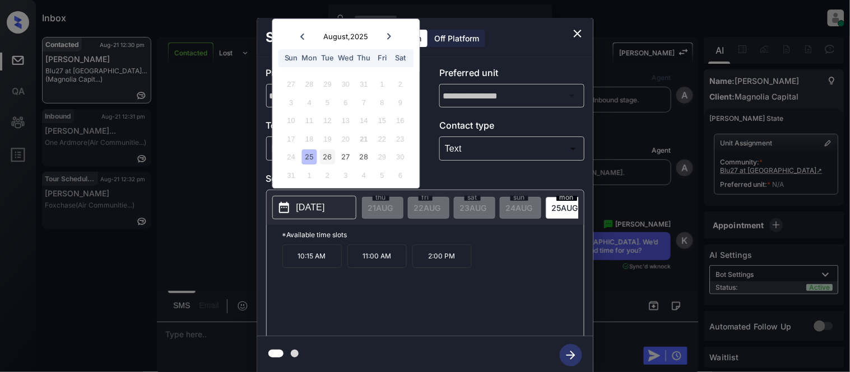
click at [333, 151] on div "26" at bounding box center [327, 157] width 15 height 15
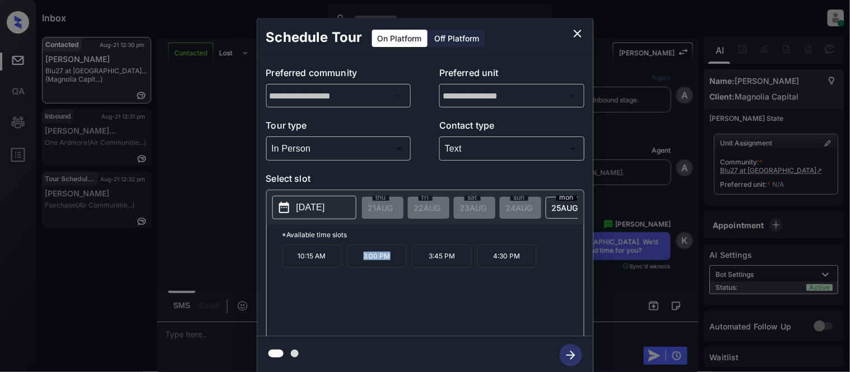
drag, startPoint x: 362, startPoint y: 268, endPoint x: 404, endPoint y: 273, distance: 42.4
click at [404, 268] on p "3:00 PM" at bounding box center [376, 257] width 59 height 24
copy p "3:00 PM"
click at [323, 209] on p "2025-08-26" at bounding box center [310, 207] width 29 height 13
click at [577, 25] on button "close" at bounding box center [577, 33] width 22 height 22
